Goal: Information Seeking & Learning: Learn about a topic

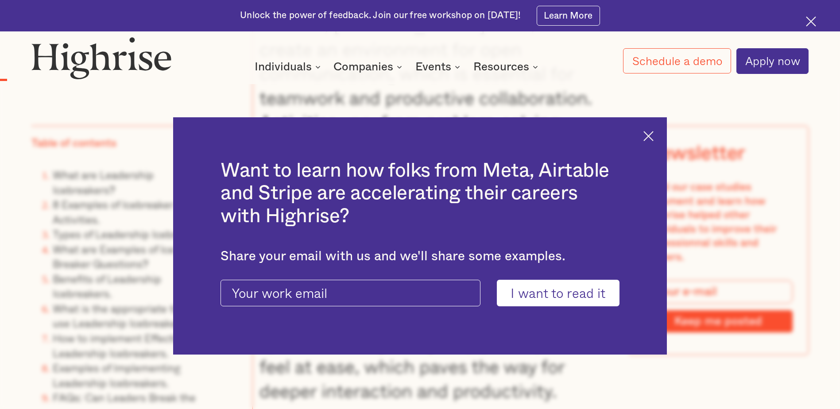
scroll to position [1152, 0]
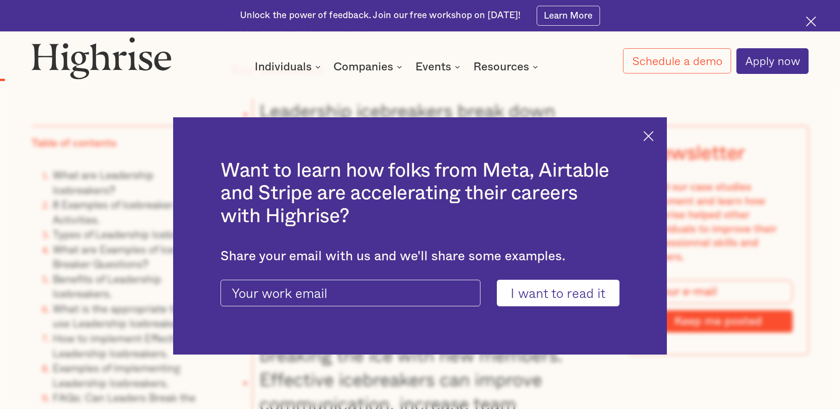
click at [654, 132] on img at bounding box center [649, 136] width 10 height 10
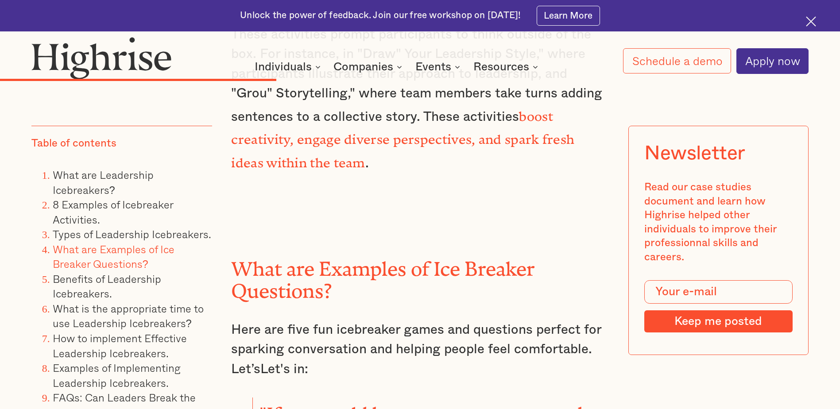
scroll to position [5581, 0]
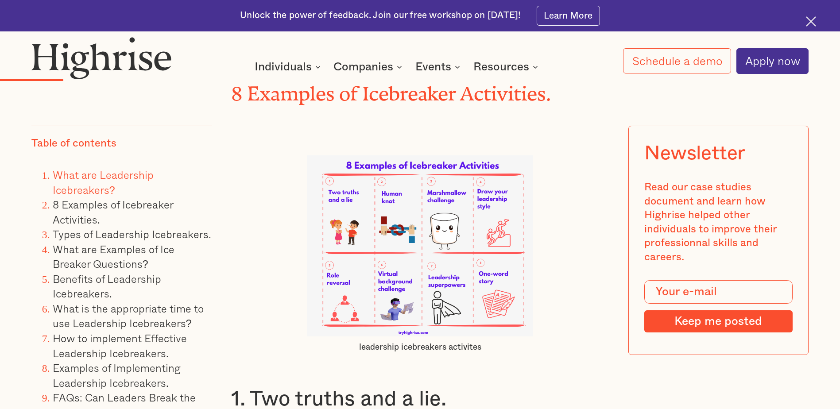
scroll to position [2303, 0]
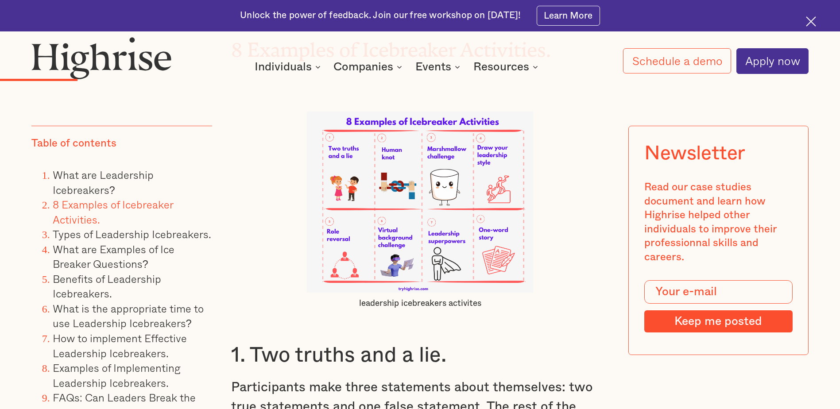
click at [447, 241] on img at bounding box center [420, 202] width 226 height 181
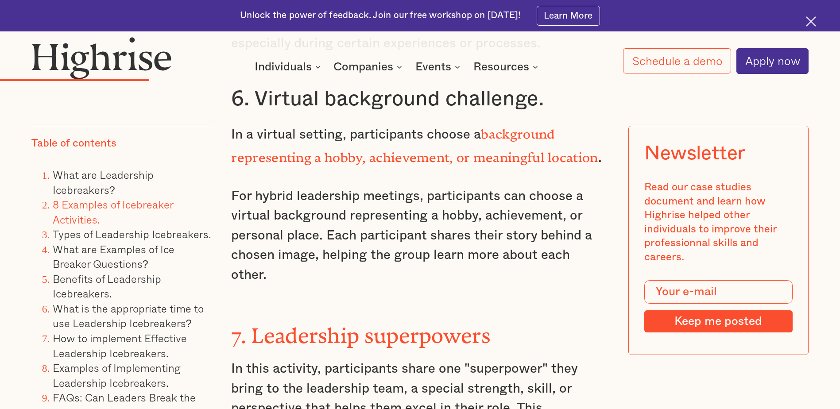
scroll to position [3632, 0]
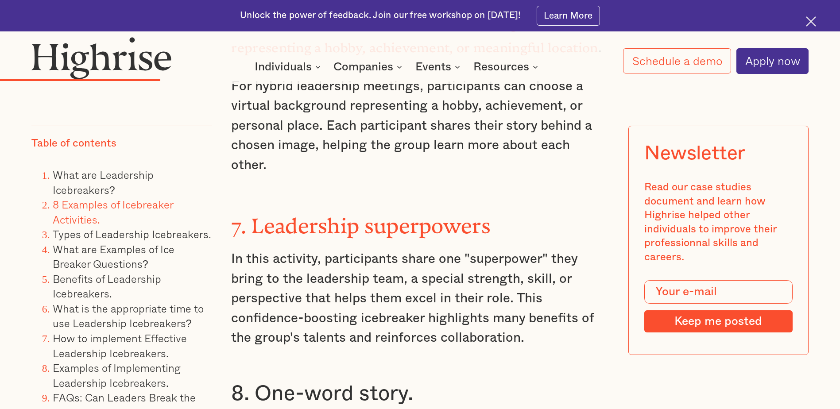
click at [296, 214] on strong "7. Leadership superpowers" at bounding box center [361, 221] width 260 height 14
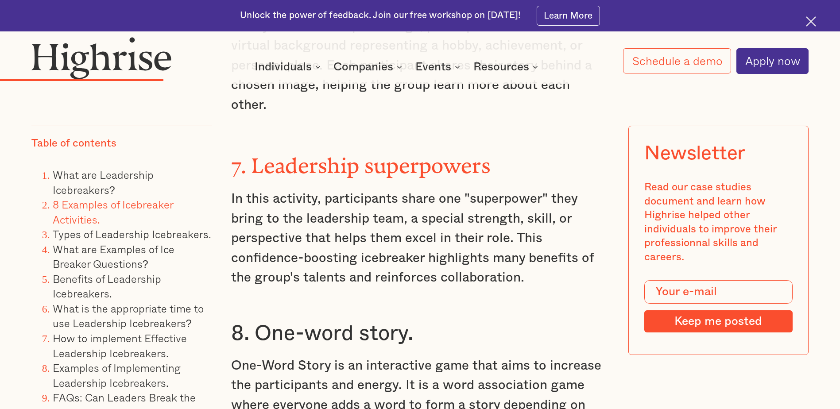
scroll to position [3676, 0]
